Goal: Transaction & Acquisition: Purchase product/service

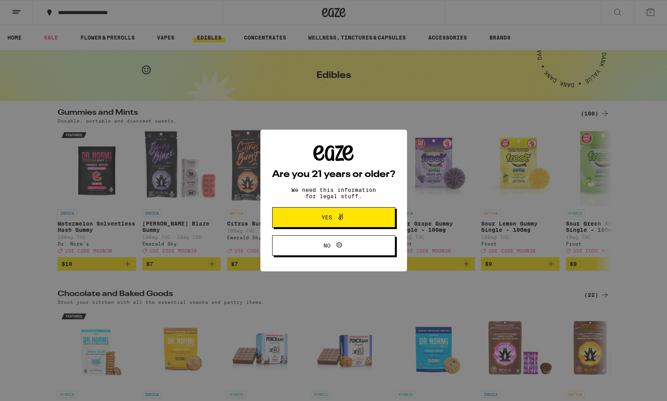
click at [338, 219] on icon at bounding box center [340, 216] width 9 height 9
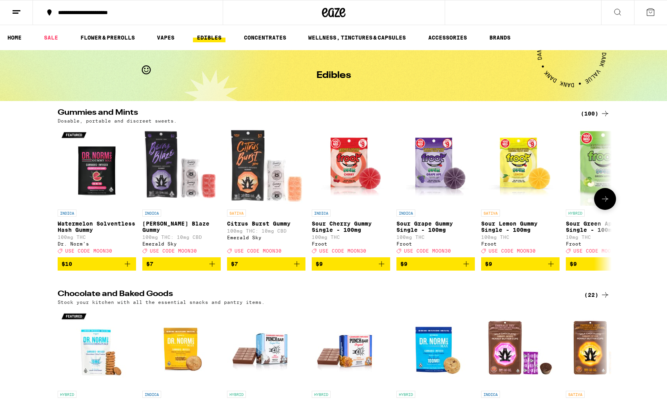
click at [451, 269] on span "$9" at bounding box center [435, 264] width 71 height 9
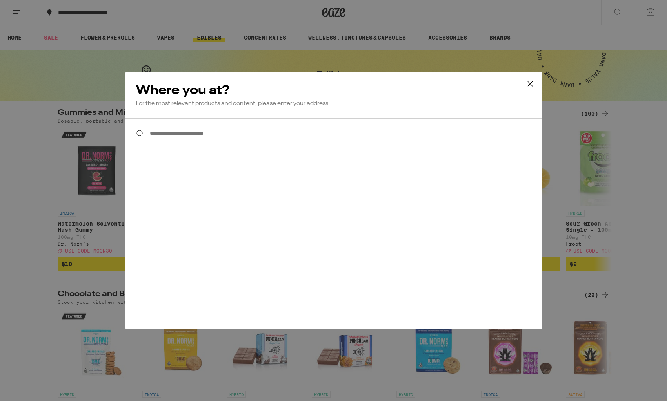
drag, startPoint x: 150, startPoint y: 134, endPoint x: 174, endPoint y: 138, distance: 23.9
click at [150, 134] on input "**********" at bounding box center [333, 133] width 417 height 30
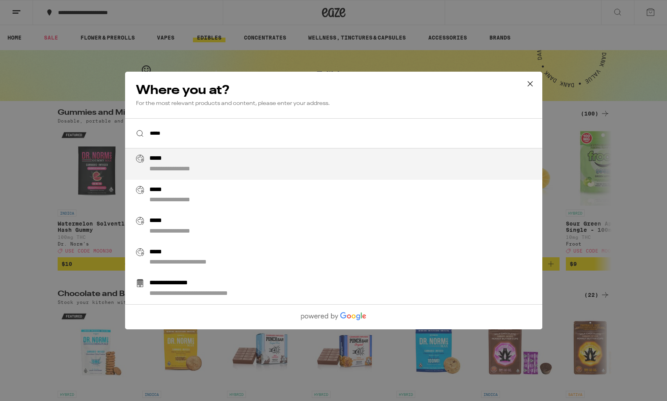
click at [156, 169] on div "**********" at bounding box center [183, 169] width 69 height 8
type input "**********"
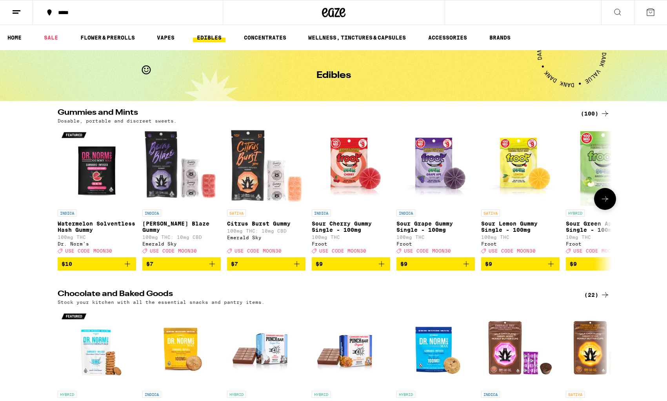
click at [605, 201] on icon at bounding box center [604, 198] width 9 height 9
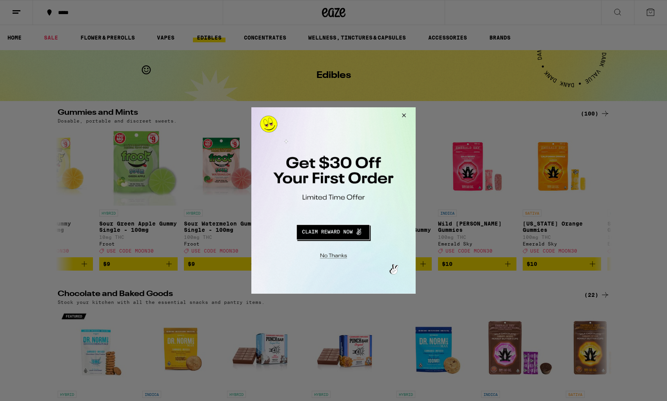
click at [404, 114] on button "Close Modal" at bounding box center [402, 116] width 21 height 19
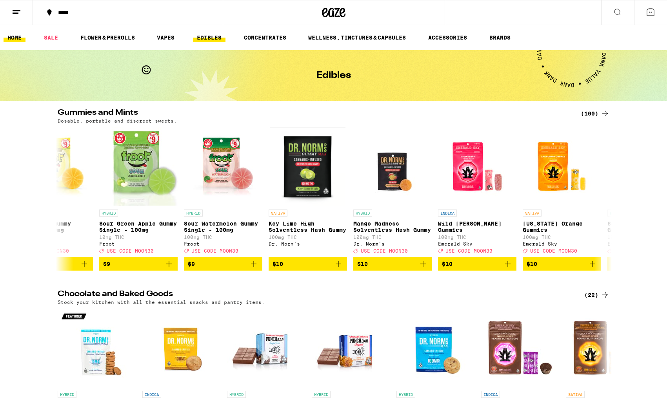
click at [13, 36] on link "HOME" at bounding box center [15, 37] width 22 height 9
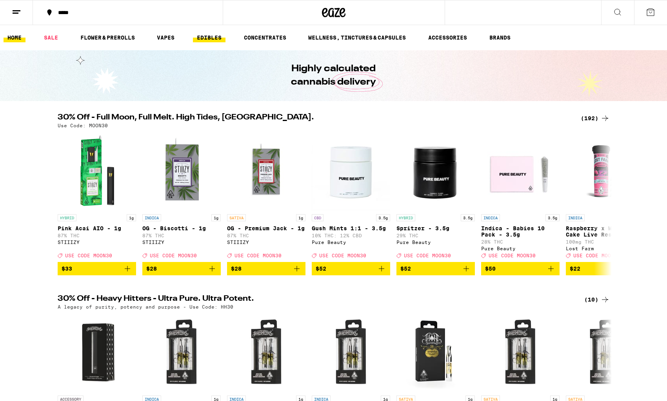
click at [206, 34] on link "EDIBLES" at bounding box center [209, 37] width 33 height 9
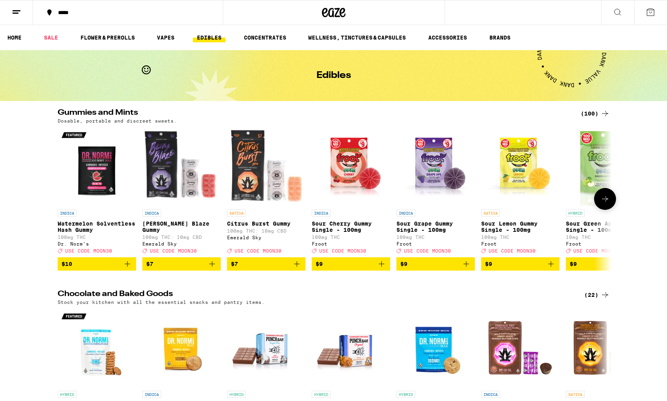
click at [94, 185] on img "Open page for Watermelon Solventless Hash Gummy from Dr. Norm's" at bounding box center [97, 166] width 78 height 78
click at [496, 268] on span "$9" at bounding box center [520, 264] width 71 height 9
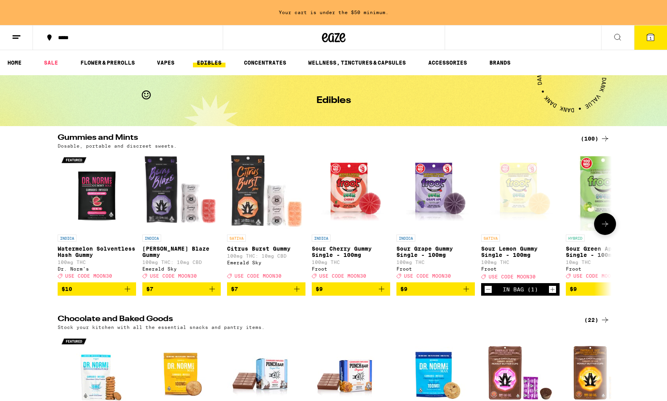
click at [96, 294] on span "$10" at bounding box center [97, 289] width 71 height 9
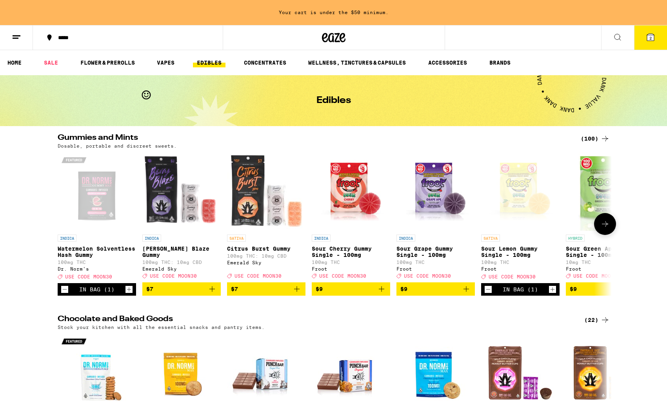
click at [584, 294] on span "$9" at bounding box center [605, 289] width 71 height 9
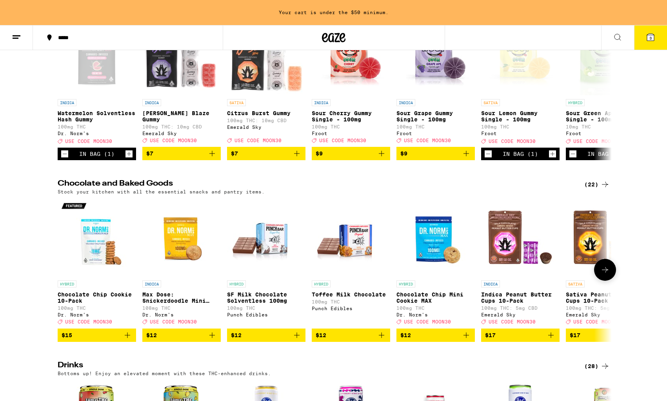
scroll to position [0, 0]
click at [535, 300] on p "Indica Peanut Butter Cups 10-Pack" at bounding box center [520, 298] width 78 height 13
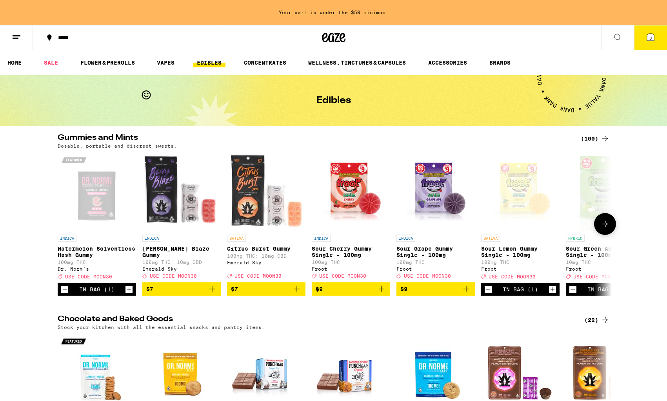
click at [127, 294] on icon "Increment" at bounding box center [128, 289] width 7 height 9
click at [651, 35] on icon at bounding box center [650, 37] width 7 height 7
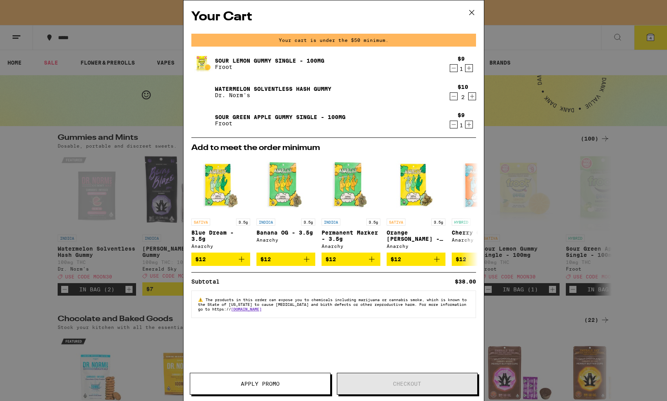
click at [473, 10] on icon at bounding box center [472, 13] width 12 height 12
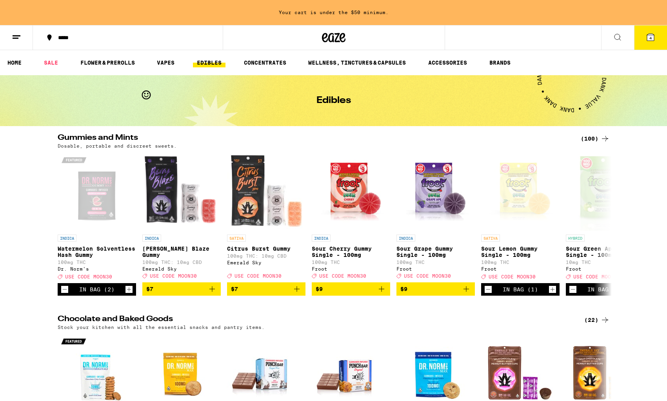
click at [606, 138] on icon at bounding box center [604, 138] width 9 height 9
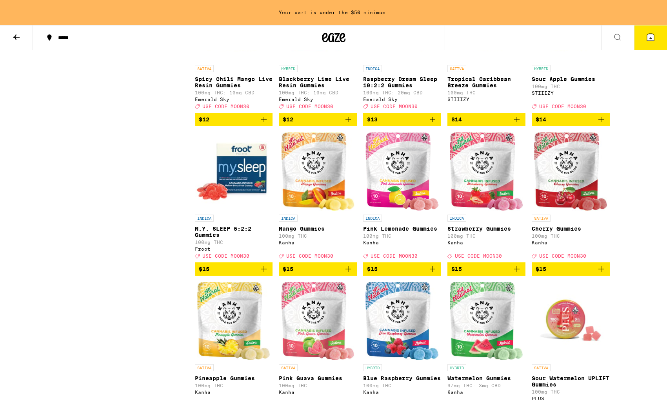
scroll to position [605, 0]
click at [330, 274] on span "$15" at bounding box center [318, 269] width 70 height 9
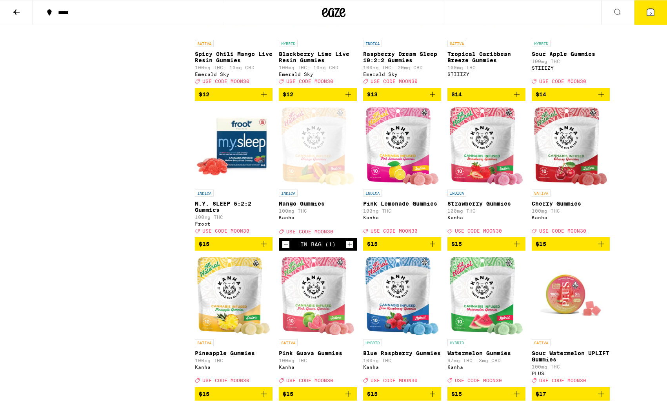
click at [578, 249] on span "$15" at bounding box center [570, 244] width 70 height 9
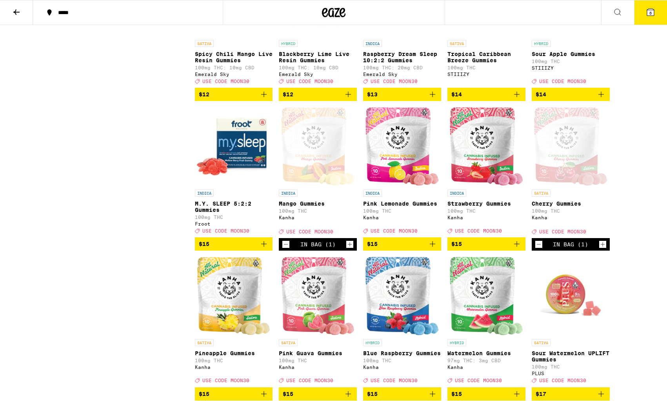
scroll to position [604, 0]
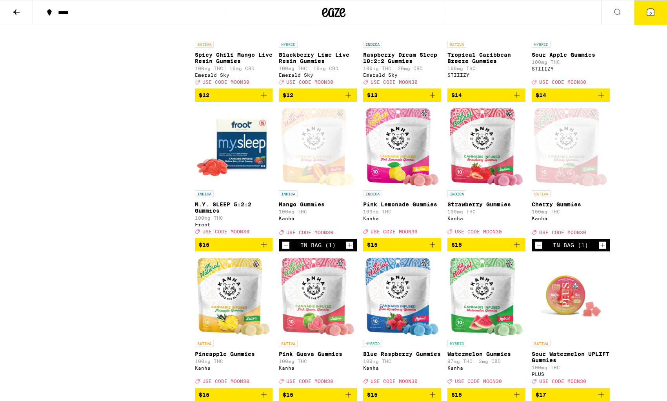
click at [652, 12] on span "6" at bounding box center [650, 13] width 2 height 5
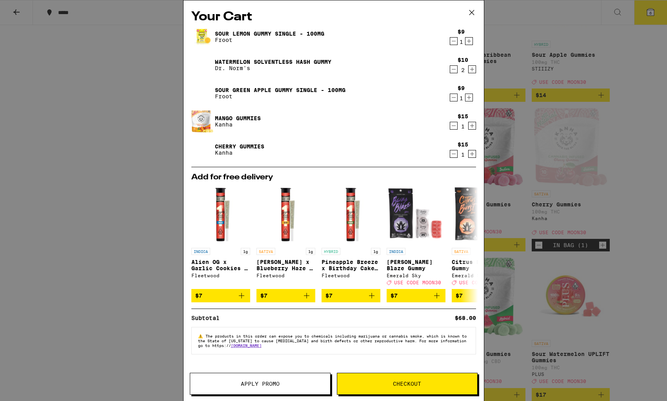
click at [278, 386] on span "Apply Promo" at bounding box center [260, 383] width 39 height 5
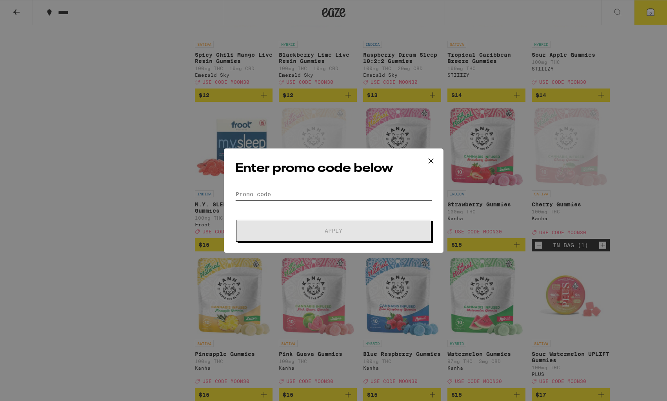
click at [244, 192] on input "Promo Code" at bounding box center [333, 195] width 197 height 12
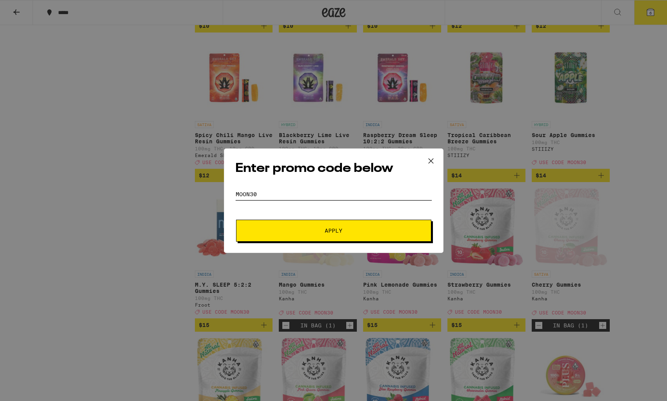
scroll to position [523, 0]
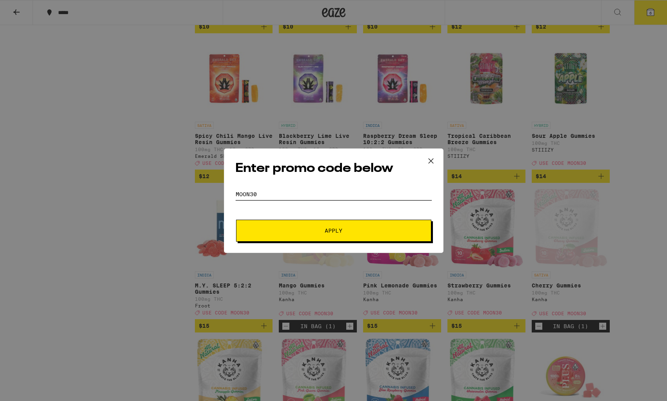
type input "moon30"
click at [343, 231] on span "Apply" at bounding box center [333, 230] width 141 height 5
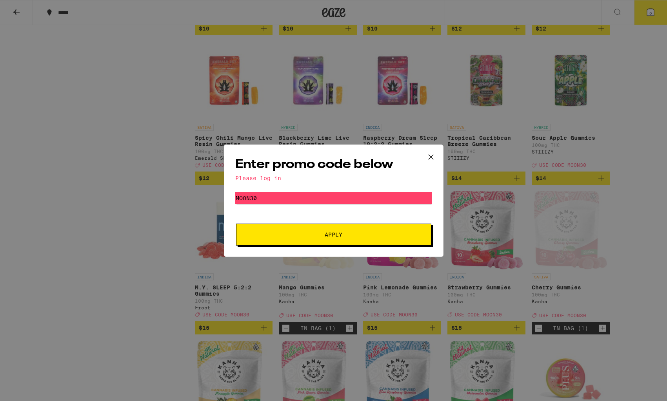
scroll to position [524, 0]
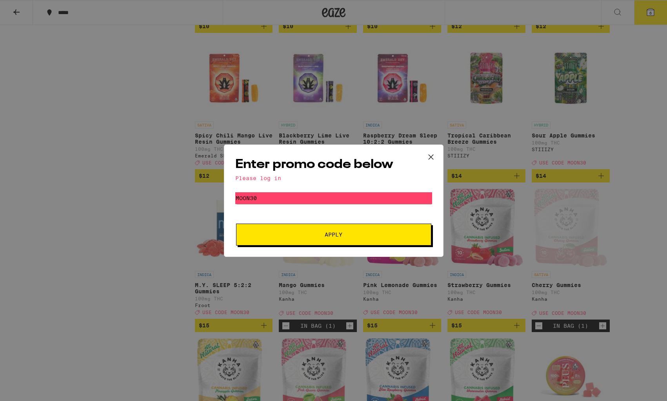
click at [431, 155] on icon at bounding box center [431, 157] width 12 height 12
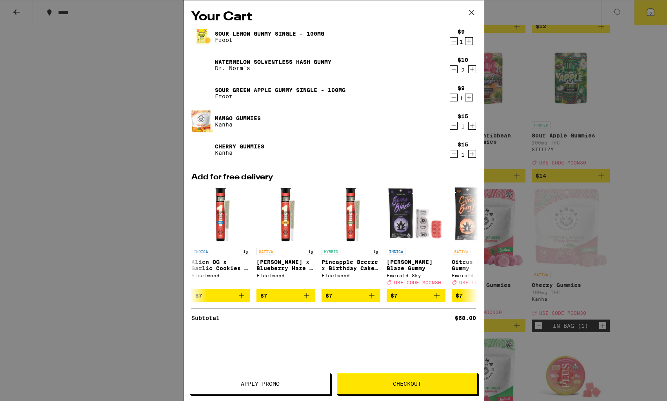
scroll to position [604, 0]
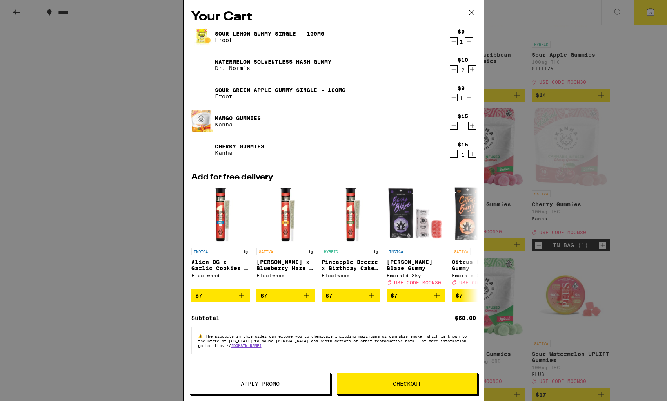
click at [470, 12] on icon at bounding box center [472, 13] width 12 height 12
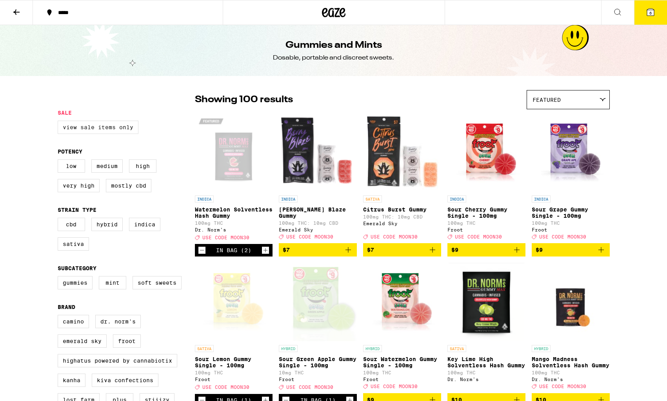
click at [92, 130] on label "View Sale Items Only" at bounding box center [98, 127] width 81 height 13
click at [60, 122] on input "View Sale Items Only" at bounding box center [59, 122] width 0 height 0
checkbox input "true"
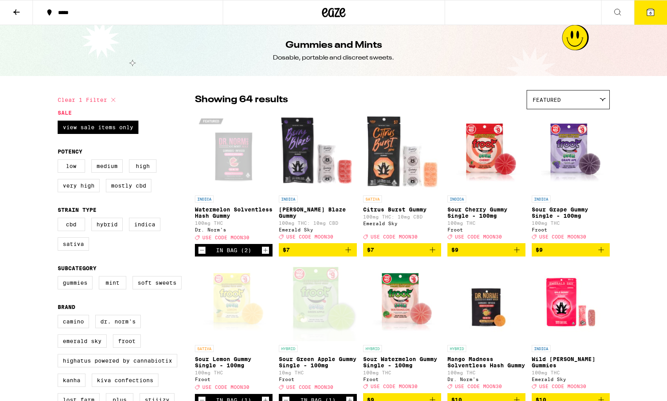
click at [651, 9] on icon at bounding box center [650, 12] width 7 height 7
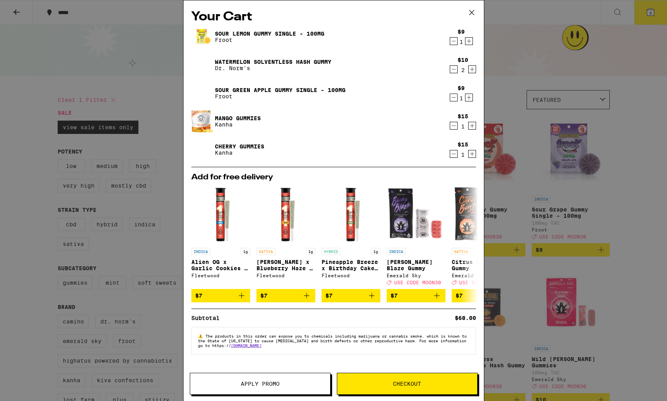
click at [472, 10] on icon at bounding box center [472, 13] width 12 height 12
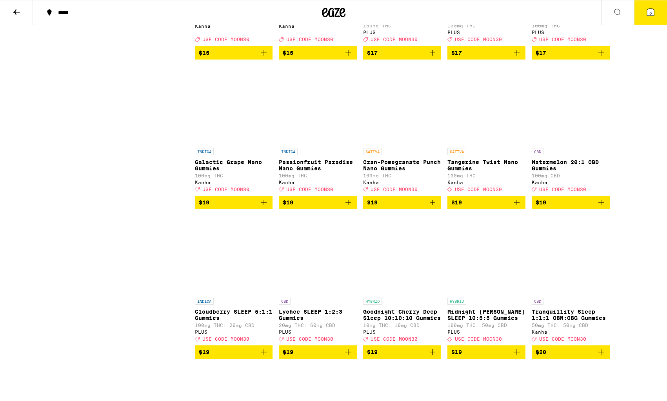
scroll to position [964, 0]
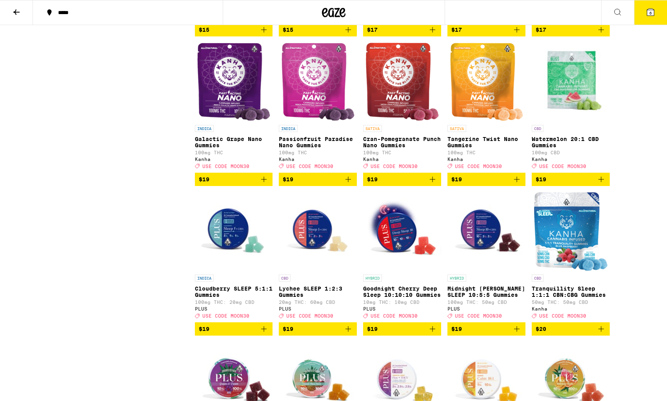
click at [392, 334] on span "$19" at bounding box center [402, 329] width 70 height 9
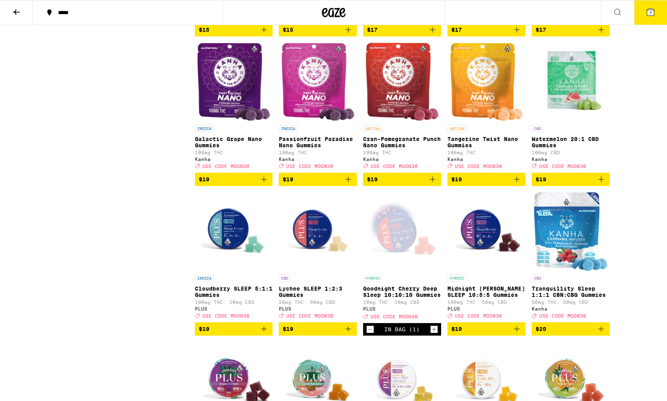
click at [651, 10] on icon at bounding box center [650, 12] width 7 height 7
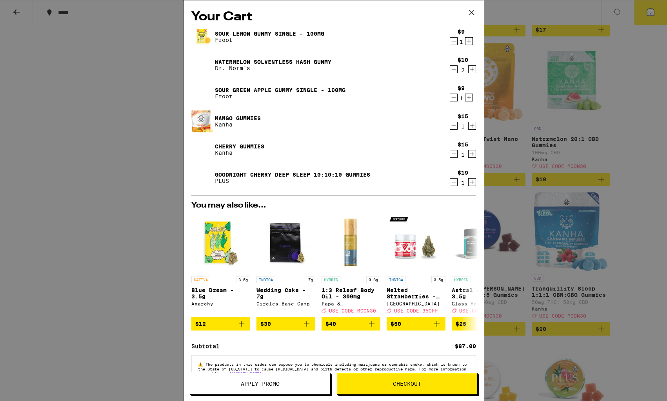
click at [258, 385] on span "Apply Promo" at bounding box center [260, 383] width 39 height 5
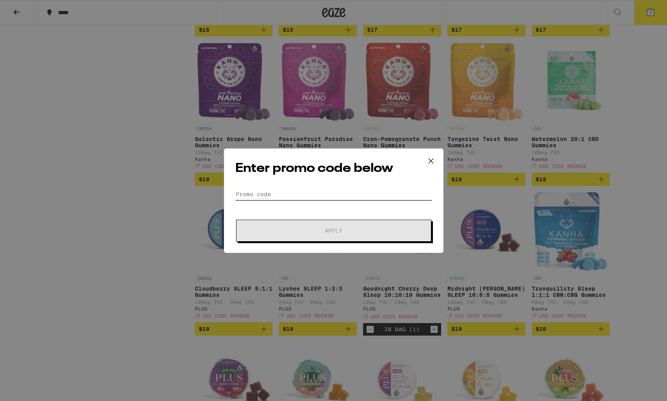
click at [239, 193] on input "Promo Code" at bounding box center [333, 195] width 197 height 12
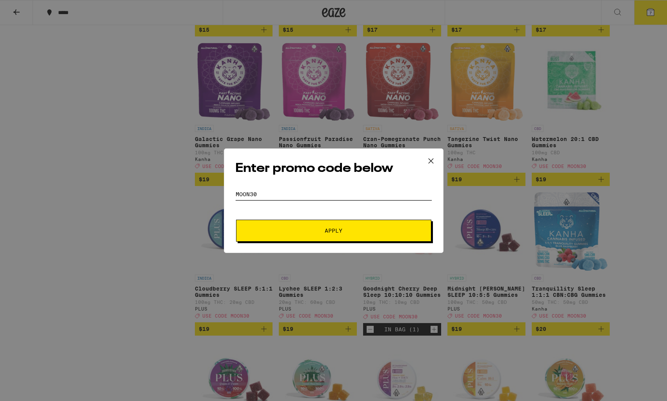
type input "moon30"
click at [325, 229] on span "Apply" at bounding box center [334, 230] width 18 height 5
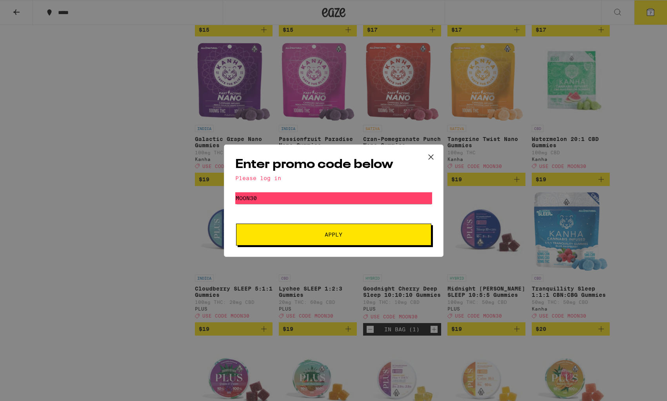
scroll to position [964, 1]
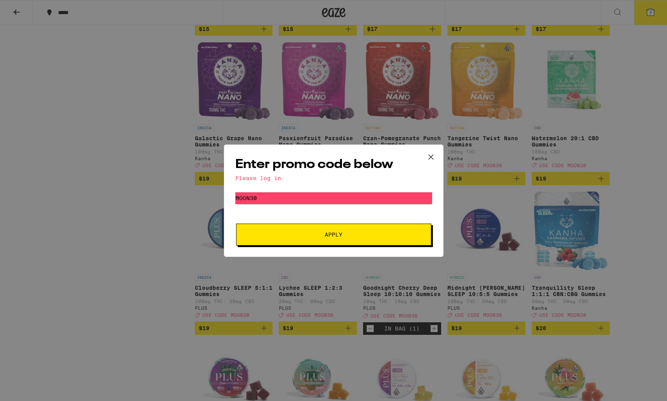
click at [433, 153] on icon at bounding box center [431, 157] width 12 height 12
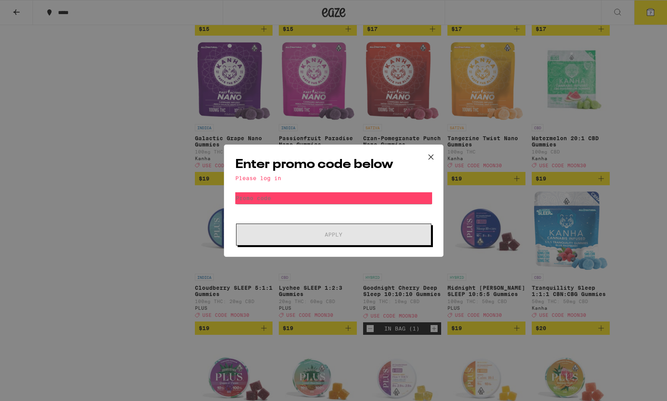
scroll to position [964, 0]
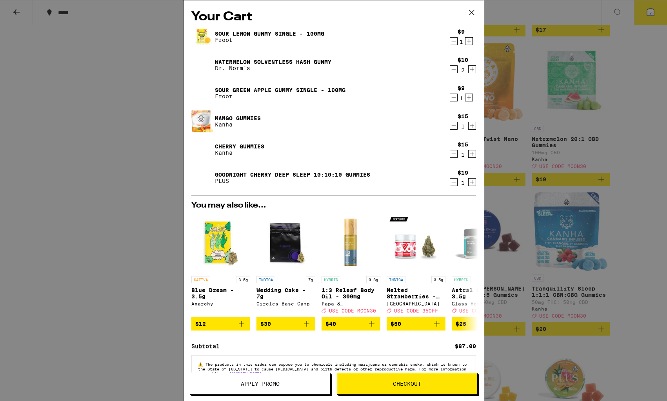
click at [409, 384] on span "Checkout" at bounding box center [407, 383] width 28 height 5
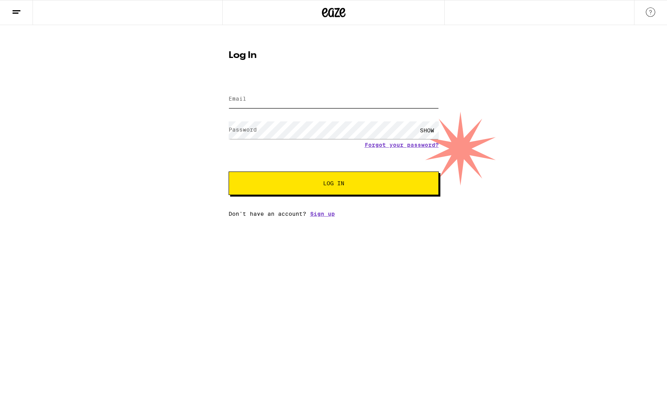
type input "[EMAIL_ADDRESS][DOMAIN_NAME]"
click at [327, 183] on span "Log In" at bounding box center [333, 183] width 21 height 5
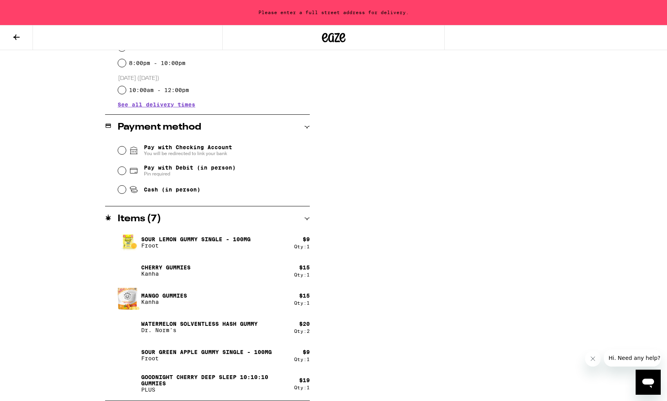
scroll to position [273, 0]
click at [14, 36] on icon at bounding box center [16, 37] width 9 height 9
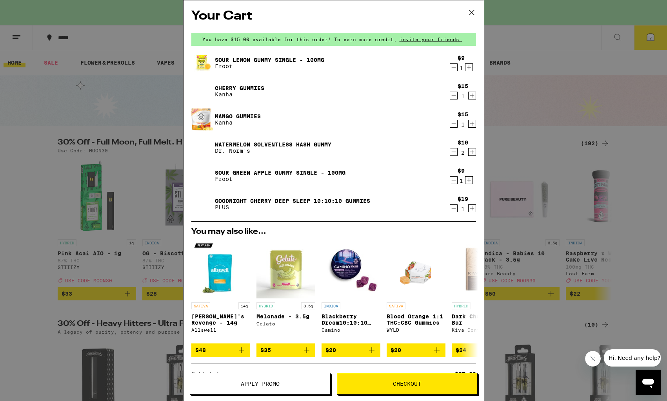
scroll to position [4, 0]
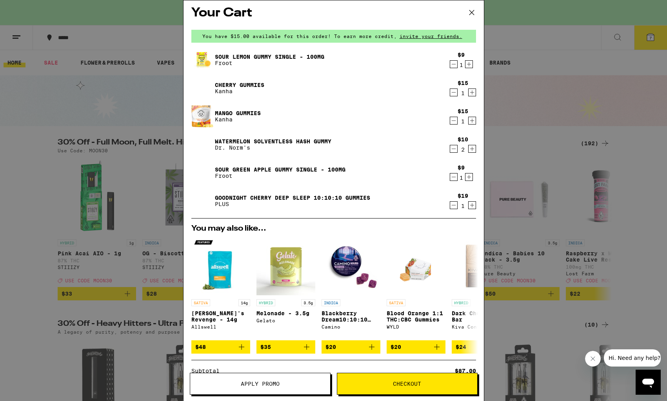
click at [452, 68] on icon "Decrement" at bounding box center [453, 64] width 7 height 9
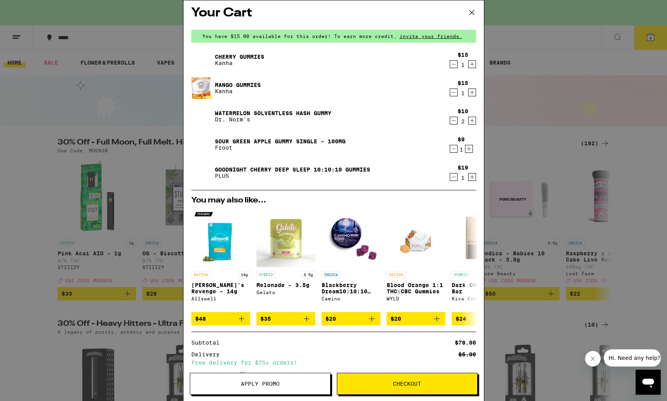
click at [294, 113] on link "Watermelon Solventless Hash Gummy" at bounding box center [273, 113] width 116 height 6
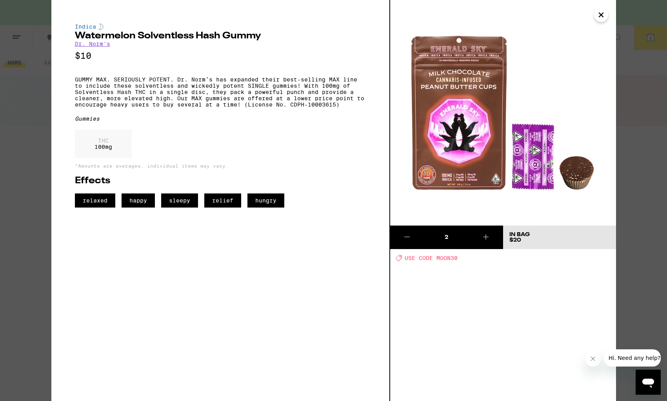
click at [405, 235] on icon at bounding box center [406, 236] width 9 height 9
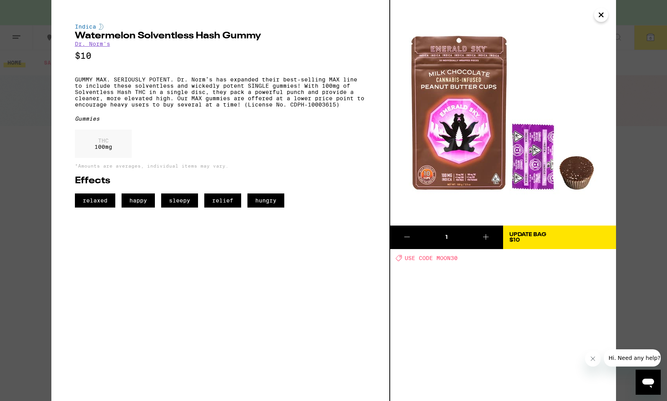
click at [601, 14] on icon "Close" at bounding box center [601, 15] width 4 height 4
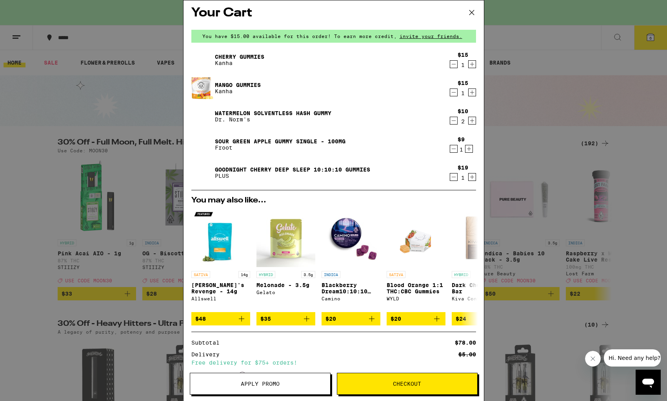
click at [242, 382] on span "Apply Promo" at bounding box center [260, 383] width 39 height 5
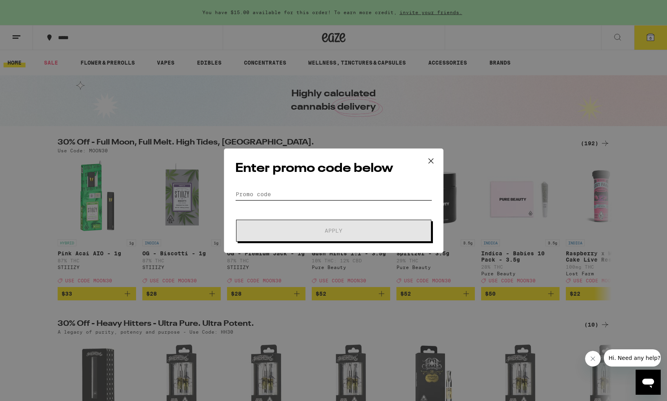
click at [243, 194] on input "Promo Code" at bounding box center [333, 195] width 197 height 12
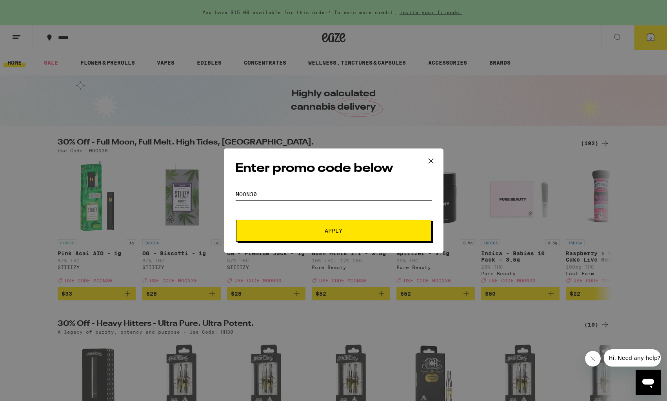
scroll to position [0, 0]
type input "moon30"
click at [343, 229] on span "Apply" at bounding box center [333, 230] width 141 height 5
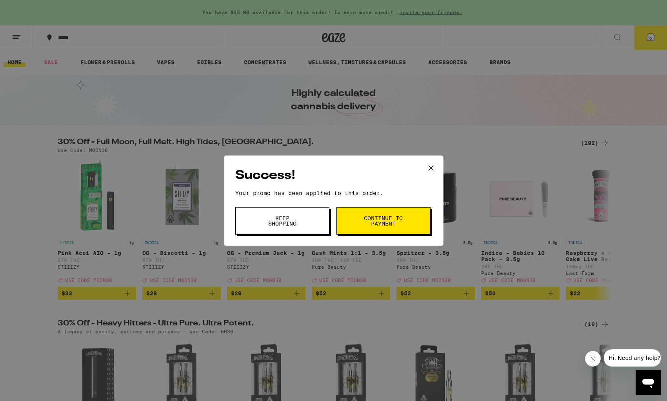
click at [430, 166] on icon at bounding box center [431, 168] width 12 height 12
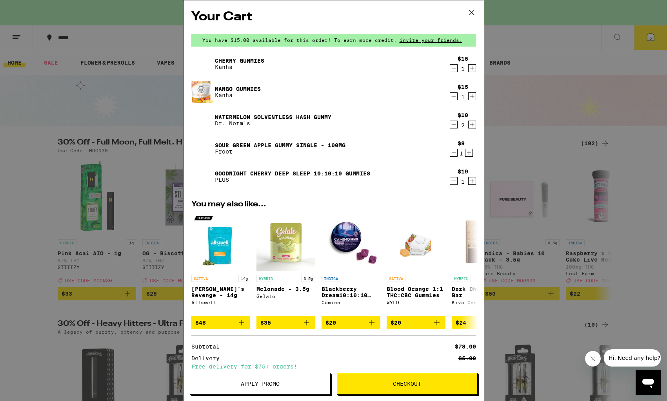
click at [418, 383] on span "Checkout" at bounding box center [407, 383] width 28 height 5
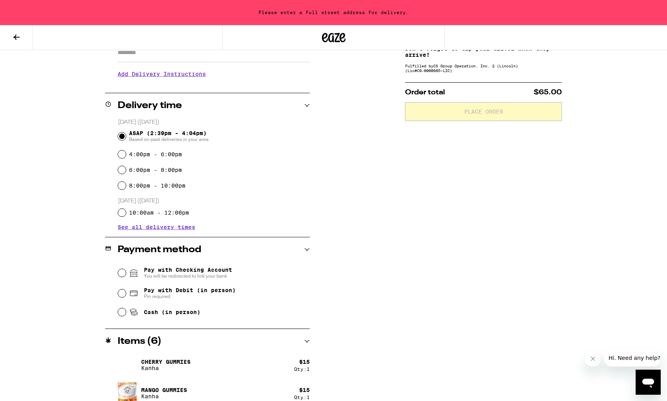
scroll to position [159, 0]
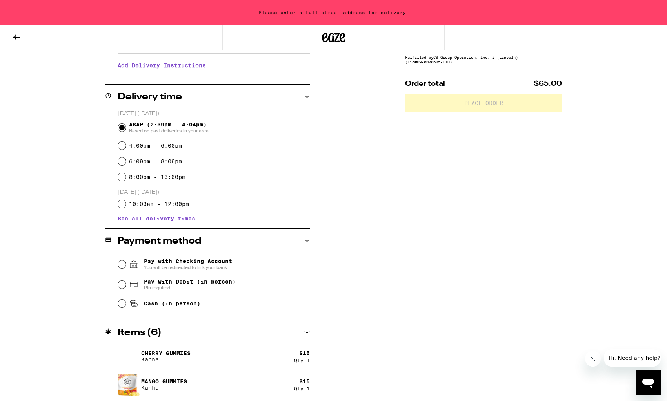
click at [122, 305] on input "Cash (in person)" at bounding box center [122, 304] width 8 height 8
radio input "true"
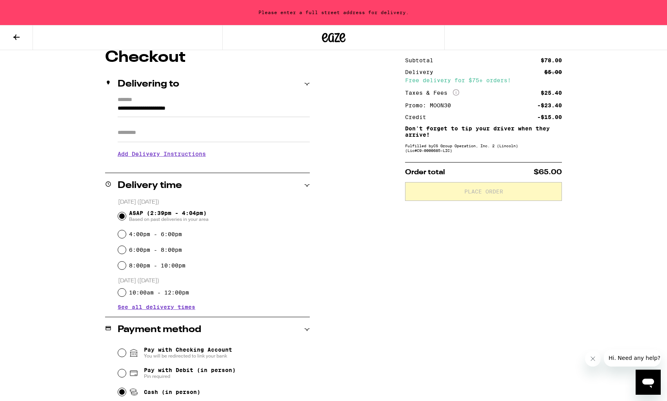
scroll to position [56, 0]
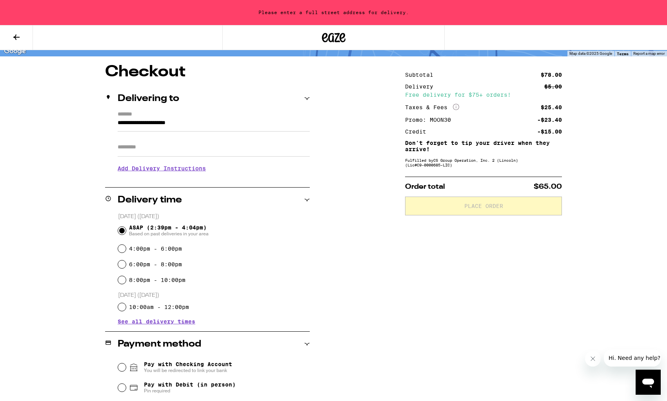
click at [178, 169] on h3 "Add Delivery Instructions" at bounding box center [214, 169] width 192 height 18
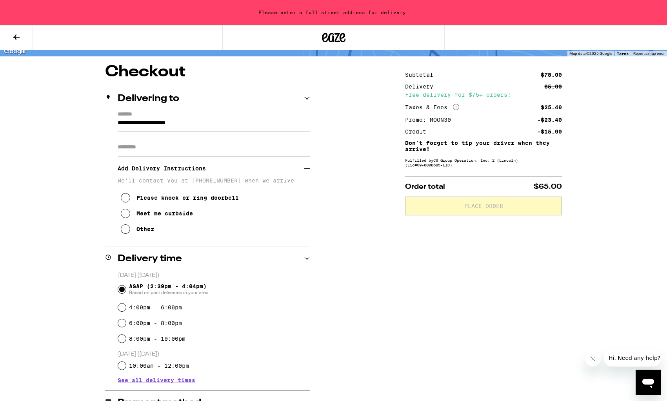
click at [126, 216] on icon at bounding box center [125, 213] width 9 height 9
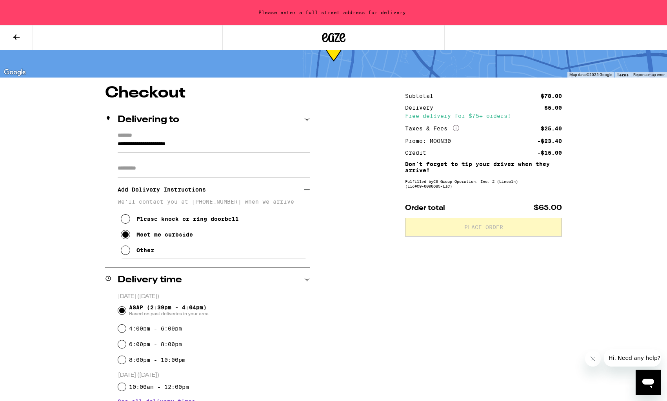
scroll to position [13, 0]
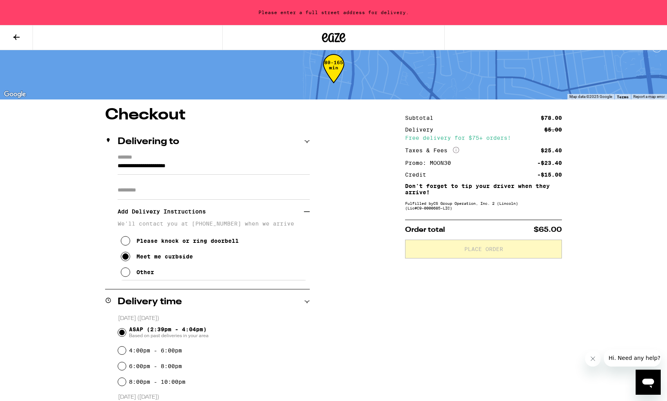
click at [123, 259] on icon at bounding box center [125, 257] width 6 height 6
click at [125, 242] on icon at bounding box center [125, 240] width 9 height 9
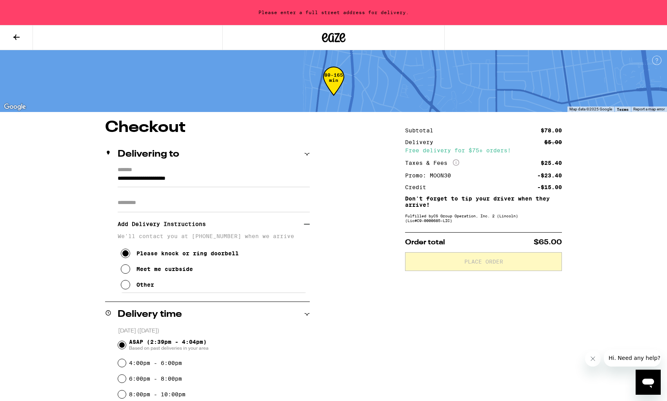
scroll to position [10, 0]
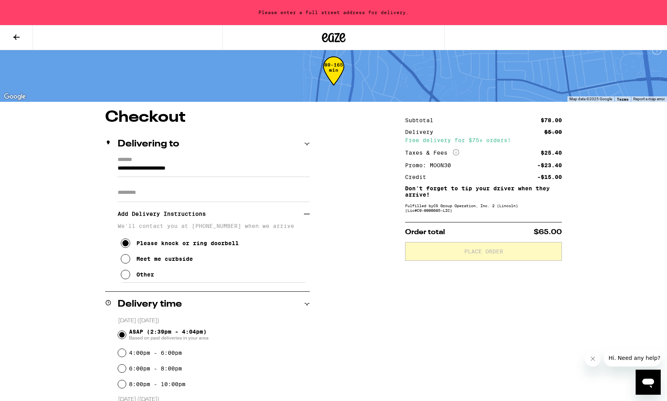
drag, startPoint x: 118, startPoint y: 169, endPoint x: 133, endPoint y: 172, distance: 15.8
click at [118, 169] on input "**********" at bounding box center [214, 170] width 192 height 13
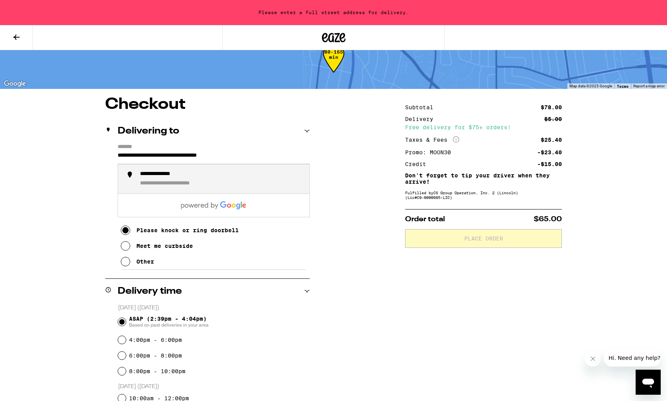
scroll to position [24, 0]
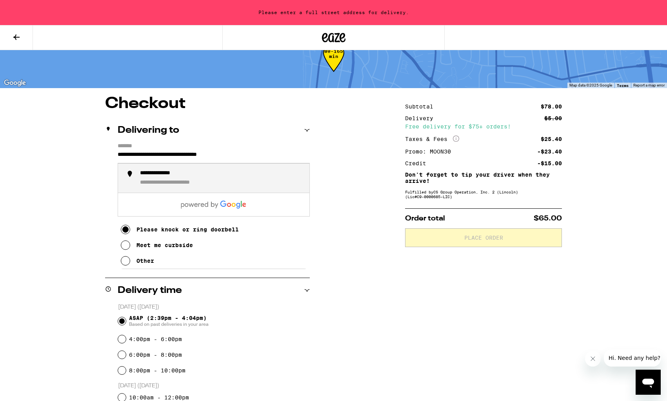
click at [224, 179] on div "**********" at bounding box center [221, 178] width 163 height 16
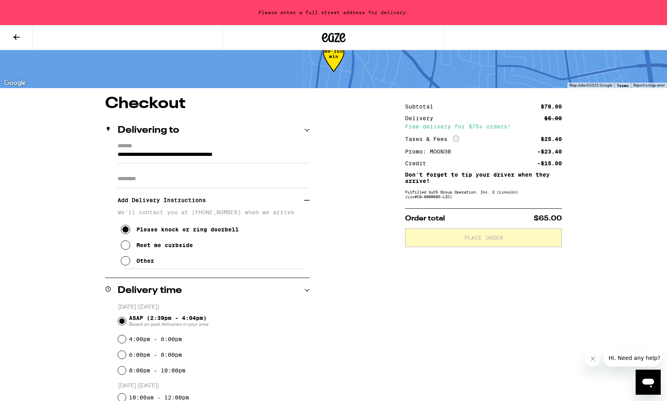
type input "**********"
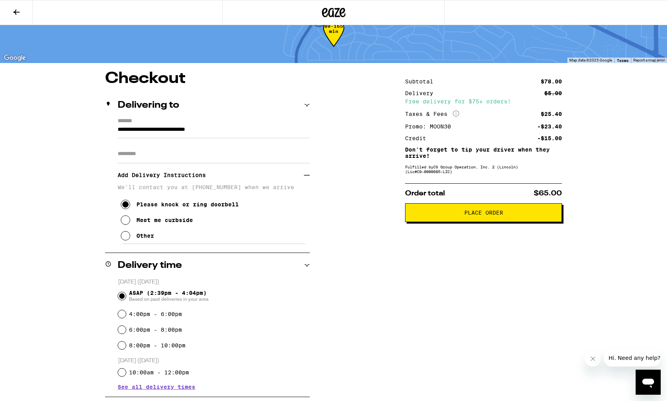
click at [469, 216] on span "Place Order" at bounding box center [483, 212] width 39 height 5
